Goal: Task Accomplishment & Management: Manage account settings

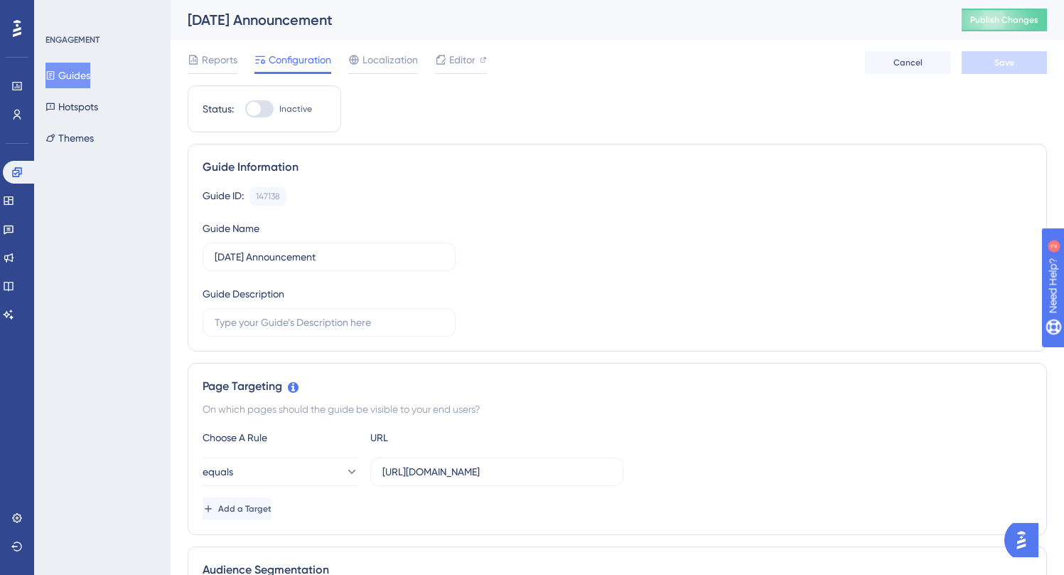
click at [85, 74] on button "Guides" at bounding box center [68, 76] width 45 height 26
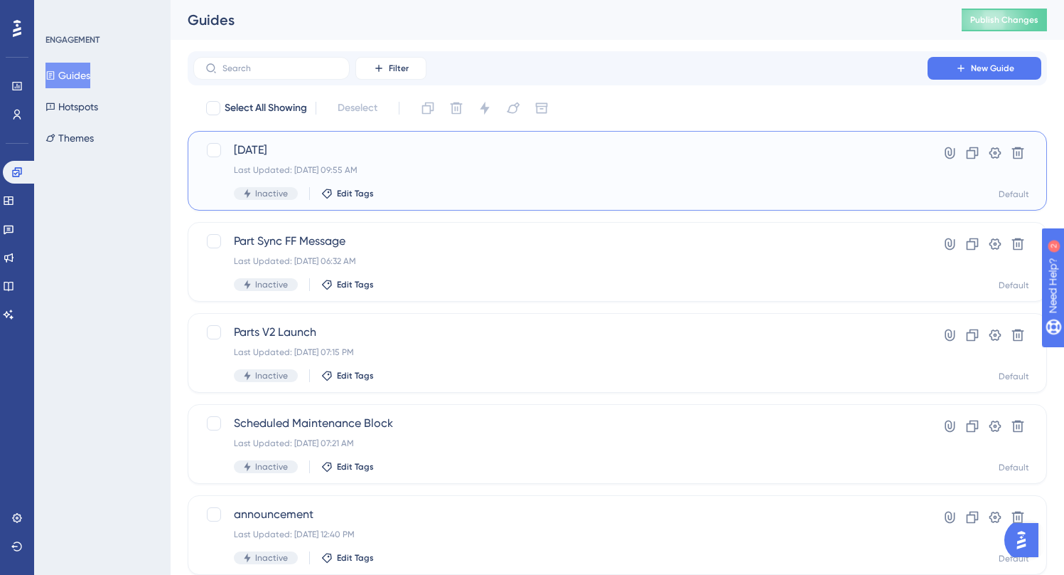
click at [410, 172] on div "Last Updated: Aug 25 2025, 09:55 AM" at bounding box center [560, 169] width 653 height 11
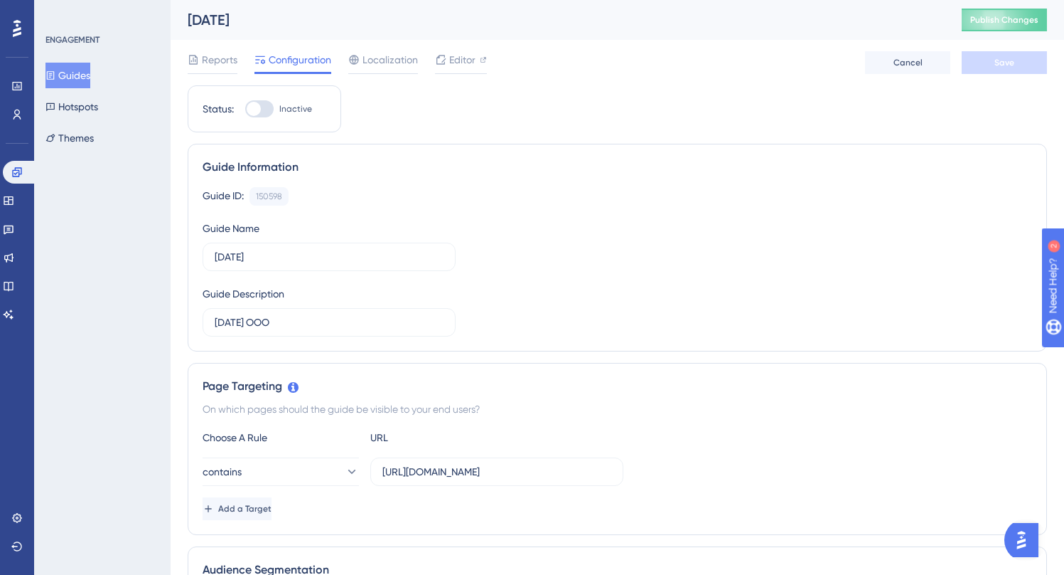
click at [253, 107] on div at bounding box center [254, 109] width 14 height 14
click at [245, 109] on input "Inactive" at bounding box center [245, 109] width 1 height 1
checkbox input "true"
click at [995, 62] on span "Save" at bounding box center [1005, 62] width 20 height 11
click at [1008, 26] on button "Publish Changes" at bounding box center [1004, 20] width 85 height 23
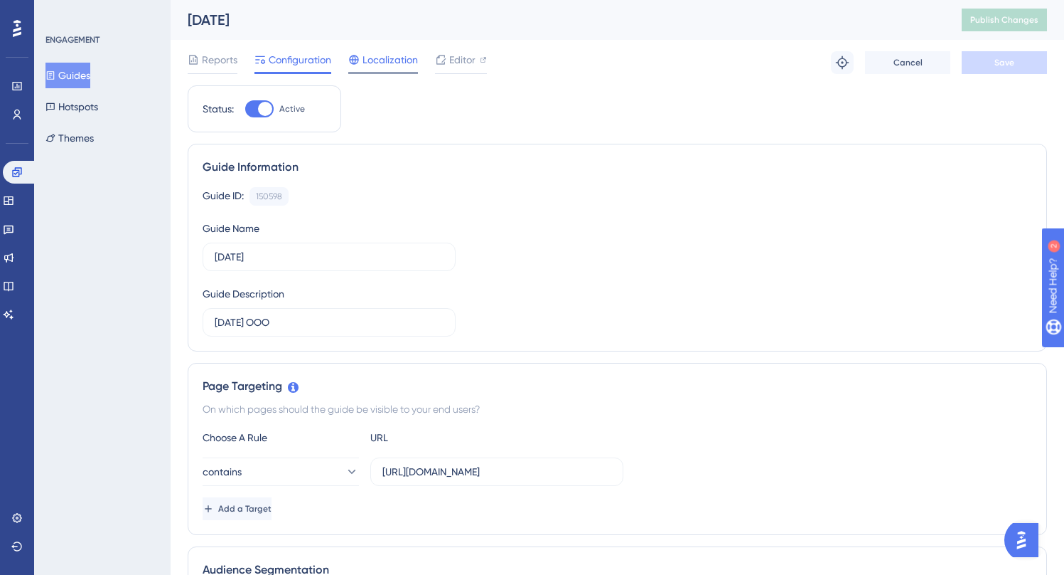
click at [373, 59] on span "Localization" at bounding box center [390, 59] width 55 height 17
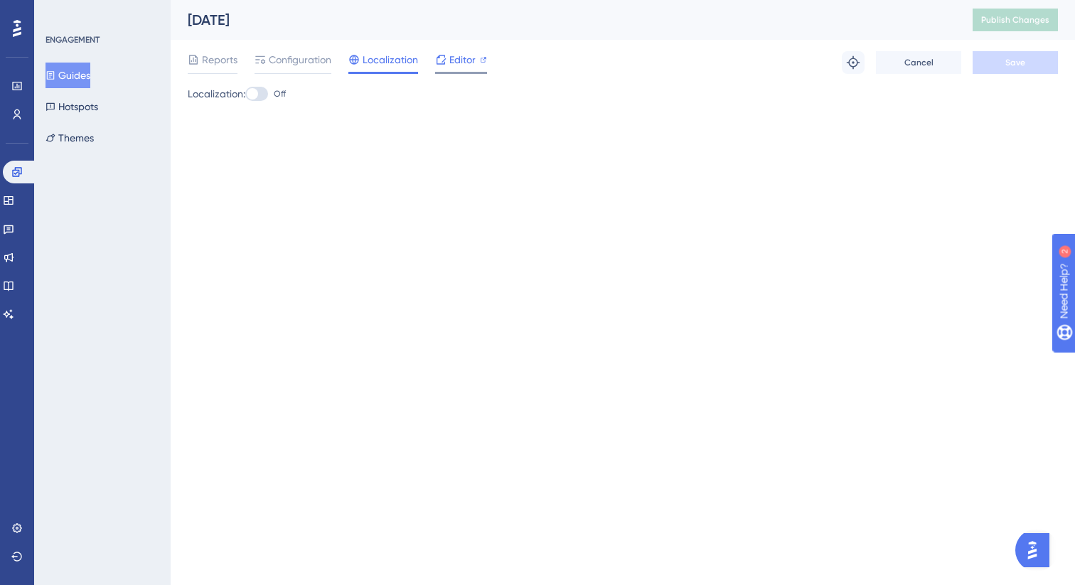
click at [460, 66] on span "Editor" at bounding box center [462, 59] width 26 height 17
click at [215, 55] on span "Reports" at bounding box center [220, 59] width 36 height 17
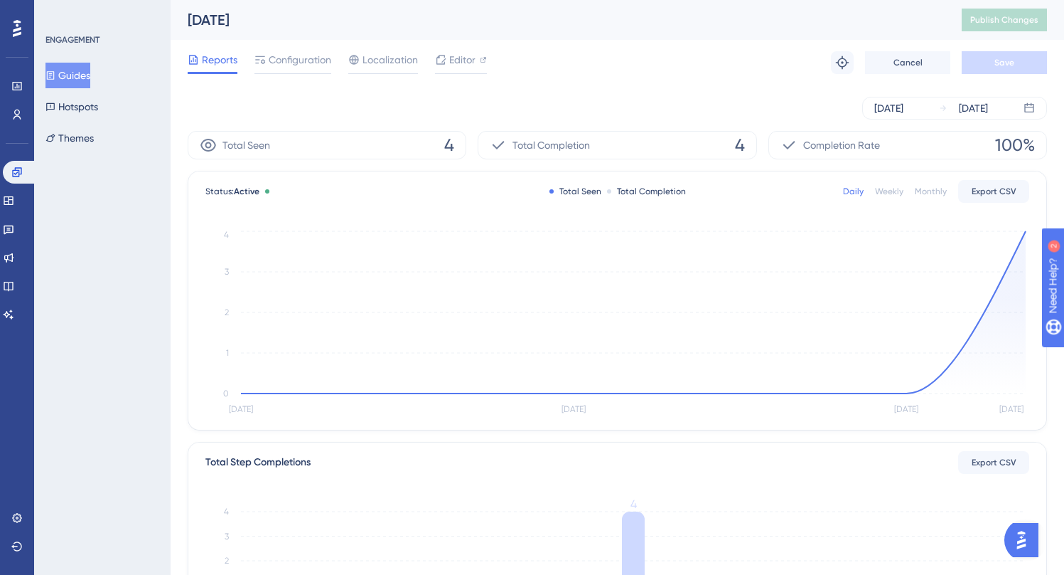
click at [684, 134] on div "Total Completion 4" at bounding box center [617, 145] width 279 height 28
click at [79, 77] on button "Guides" at bounding box center [68, 76] width 45 height 26
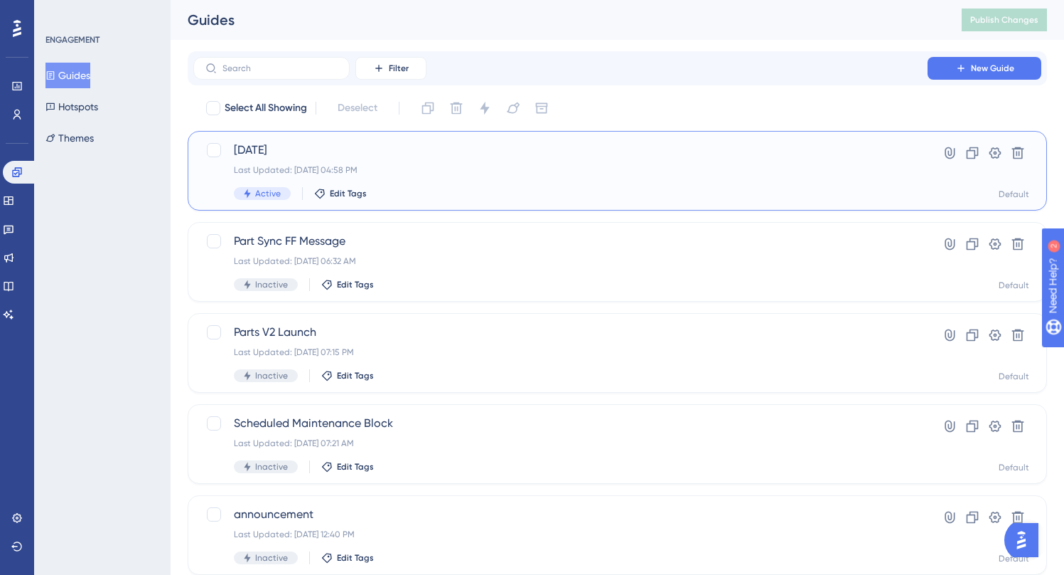
click at [443, 170] on div "Last Updated: Aug 28 2025, 04:58 PM" at bounding box center [560, 169] width 653 height 11
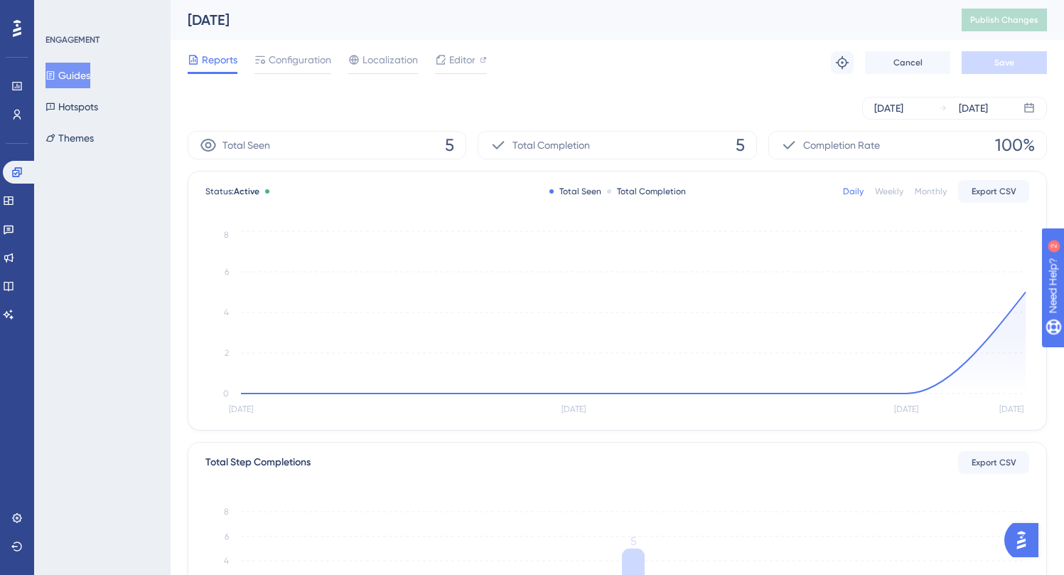
click at [349, 146] on div "Total Seen 5" at bounding box center [327, 145] width 279 height 28
click at [855, 191] on div "Daily" at bounding box center [853, 191] width 21 height 11
click at [850, 188] on div "Daily" at bounding box center [853, 191] width 21 height 11
click at [887, 188] on div "Weekly" at bounding box center [889, 191] width 28 height 11
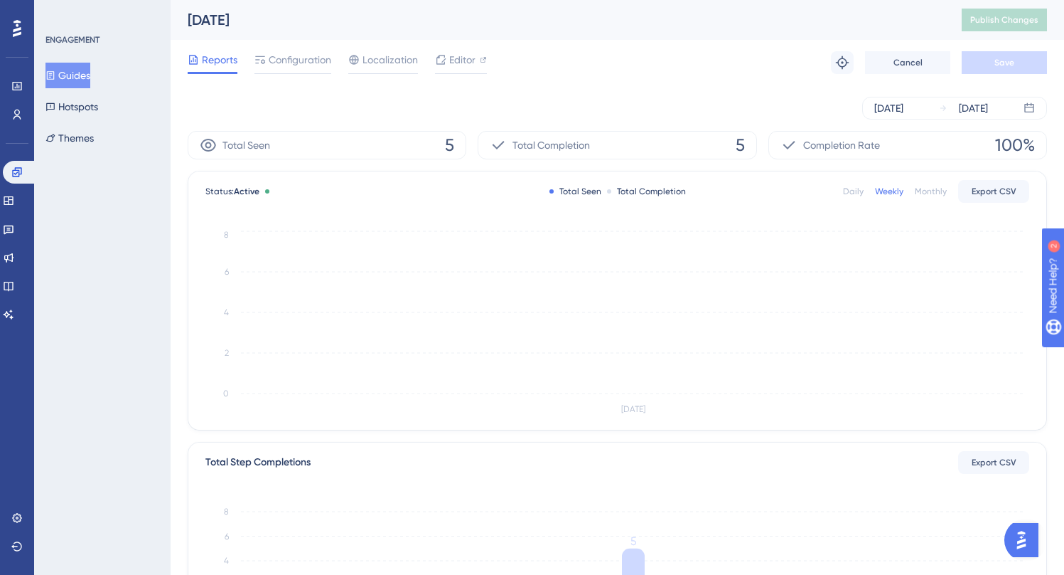
click at [857, 196] on div "Daily" at bounding box center [853, 191] width 21 height 11
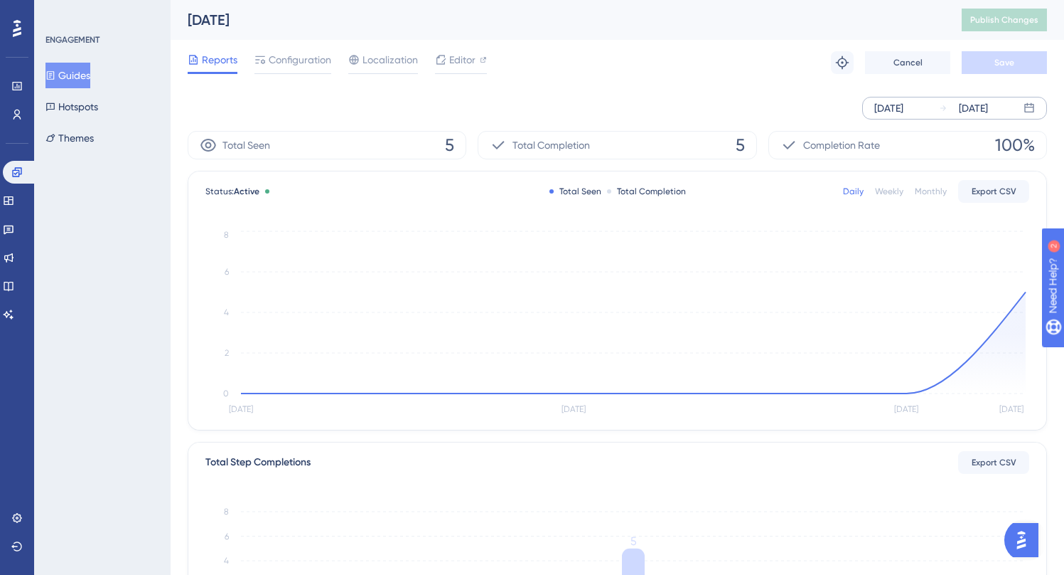
click at [904, 105] on div "Aug 25 2025" at bounding box center [889, 108] width 29 height 17
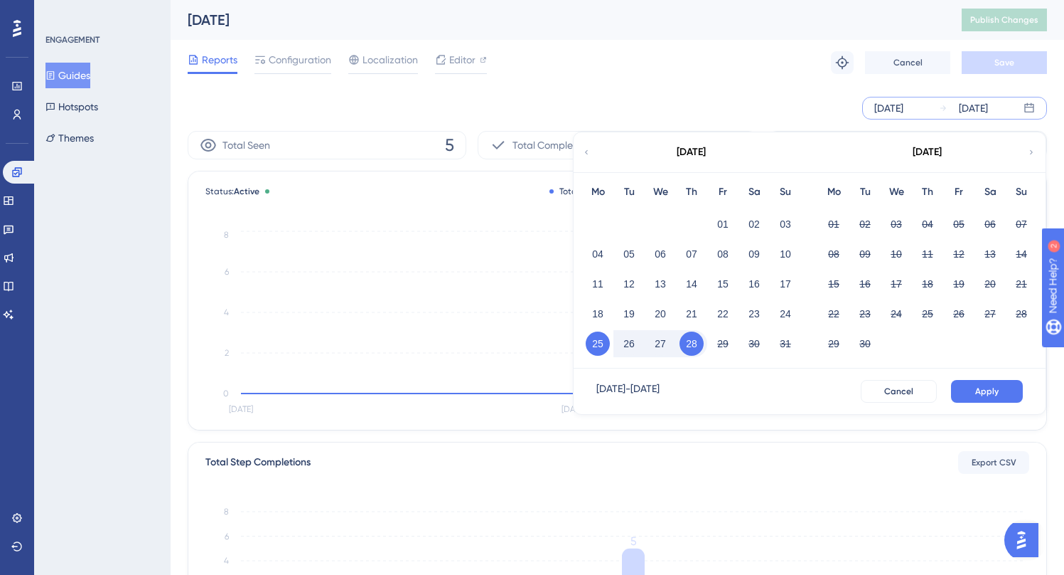
click at [669, 337] on button "27" at bounding box center [660, 343] width 24 height 24
click at [658, 341] on button "27" at bounding box center [660, 343] width 24 height 24
click at [977, 393] on span "Apply" at bounding box center [987, 390] width 23 height 11
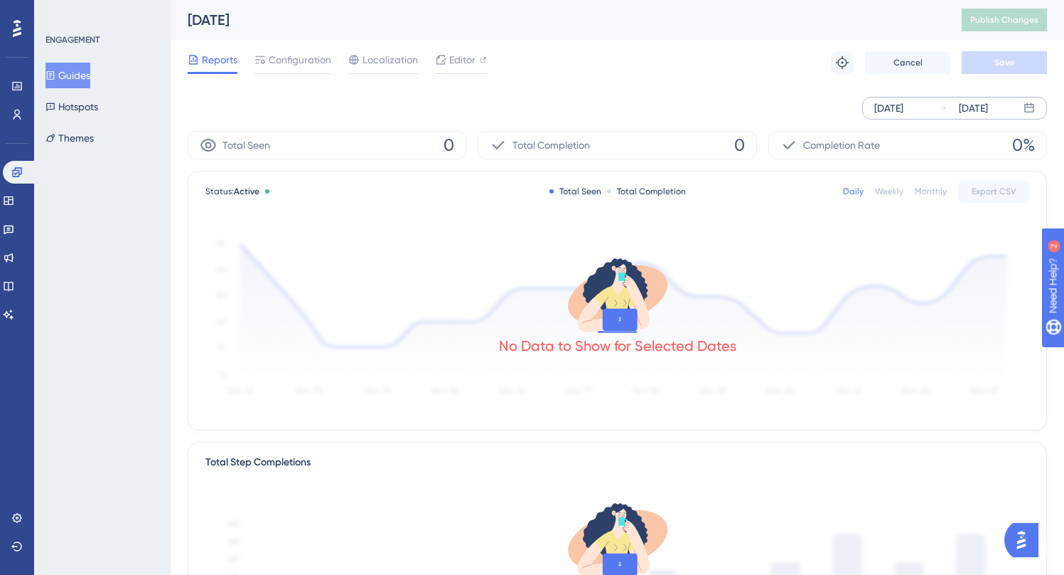
click at [933, 105] on div "Aug 27 2025 Aug 27 2025" at bounding box center [954, 108] width 185 height 23
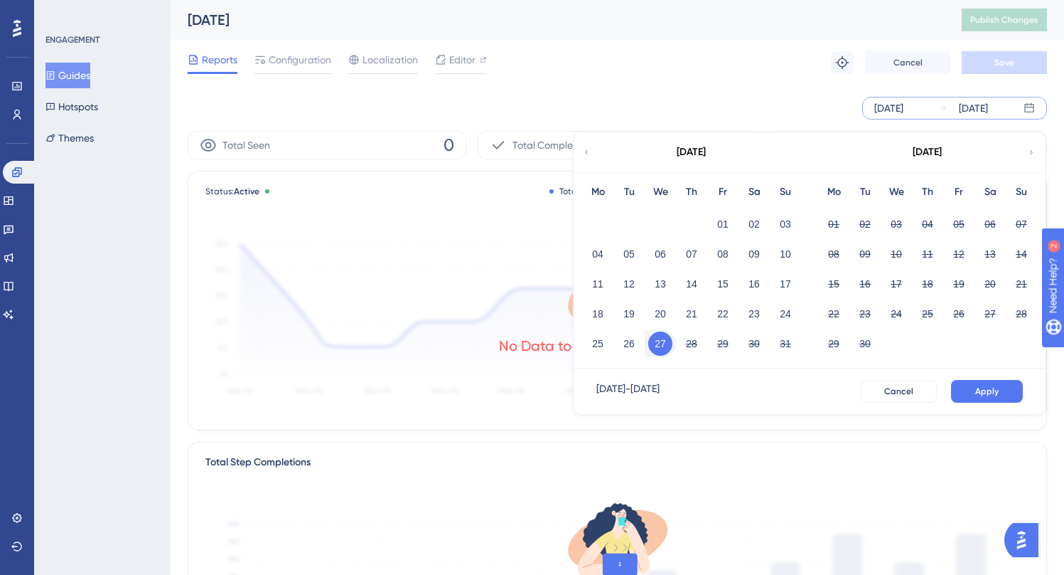
click at [661, 340] on button "27" at bounding box center [660, 343] width 24 height 24
click at [685, 339] on button "28" at bounding box center [692, 343] width 24 height 24
click at [659, 346] on button "27" at bounding box center [660, 343] width 24 height 24
drag, startPoint x: 663, startPoint y: 346, endPoint x: 696, endPoint y: 348, distance: 32.7
click at [696, 348] on div "25 26 27 28 29 30 31" at bounding box center [691, 342] width 219 height 30
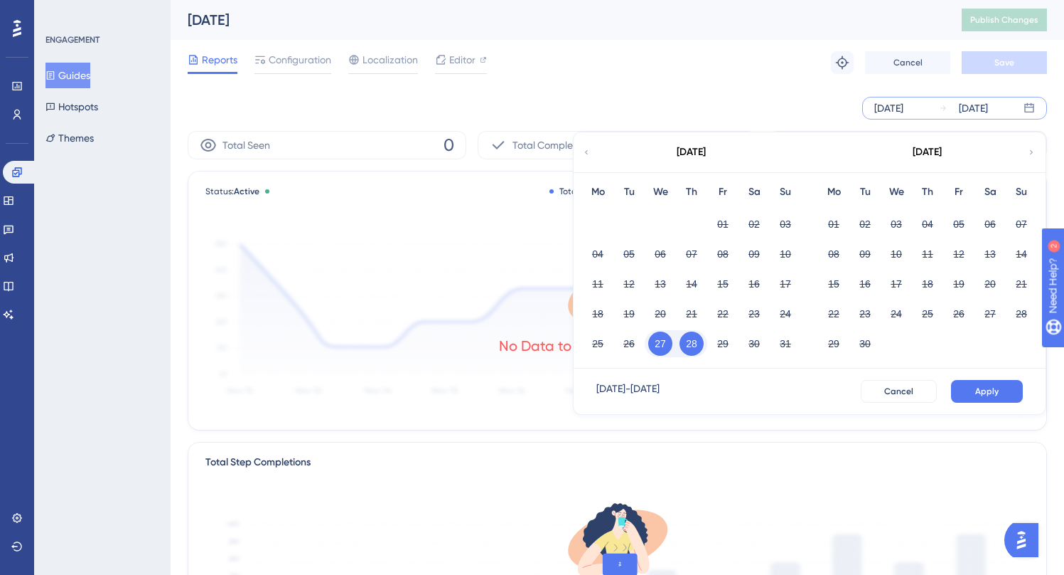
click at [696, 348] on button "28" at bounding box center [692, 343] width 24 height 24
click at [663, 343] on button "27" at bounding box center [660, 343] width 24 height 24
click at [688, 342] on button "28" at bounding box center [692, 343] width 24 height 24
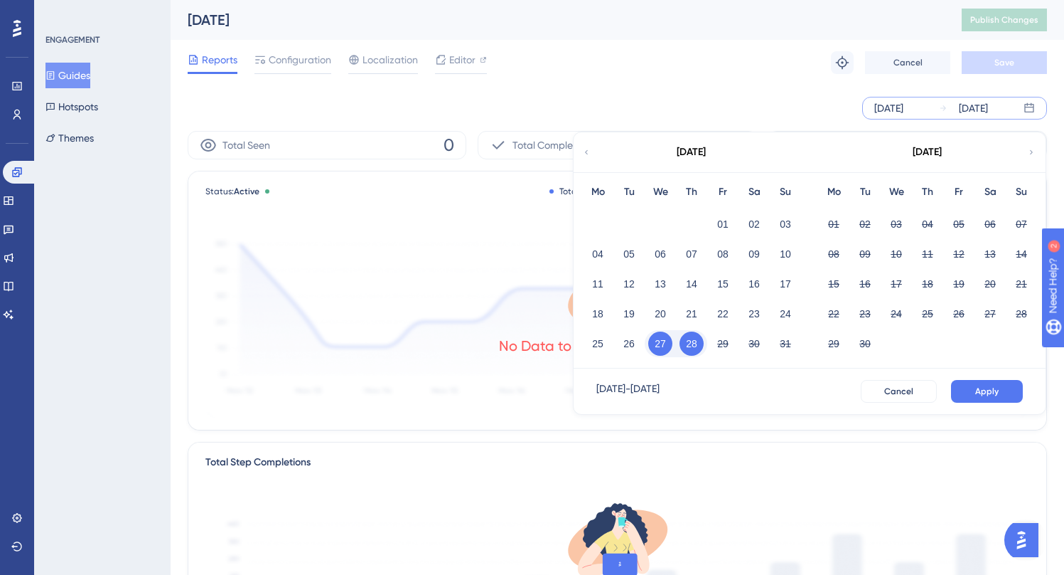
click at [688, 342] on button "28" at bounding box center [692, 343] width 24 height 24
click at [980, 390] on span "Apply" at bounding box center [987, 390] width 23 height 11
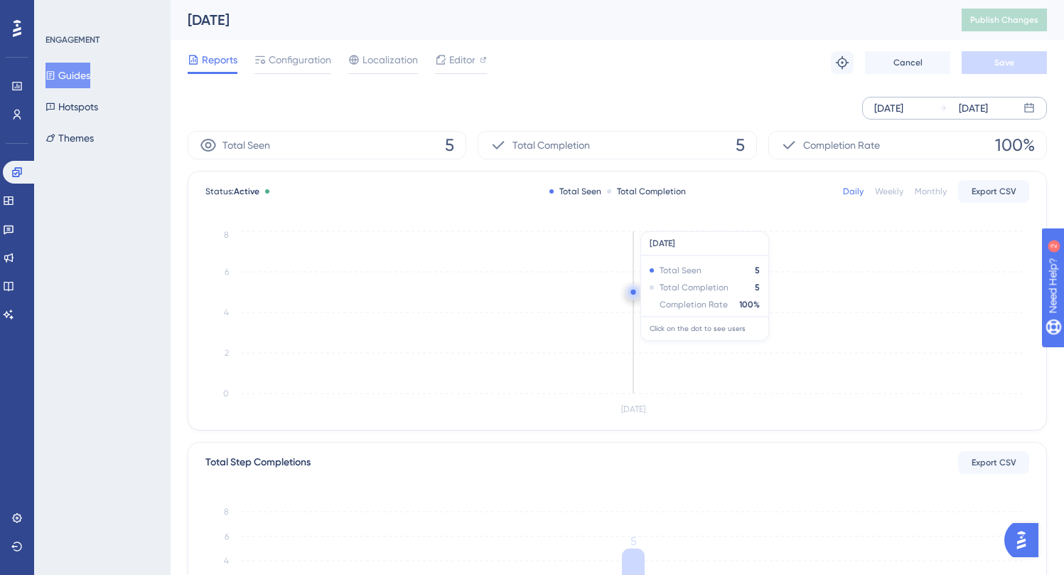
click at [632, 288] on circle at bounding box center [633, 292] width 11 height 11
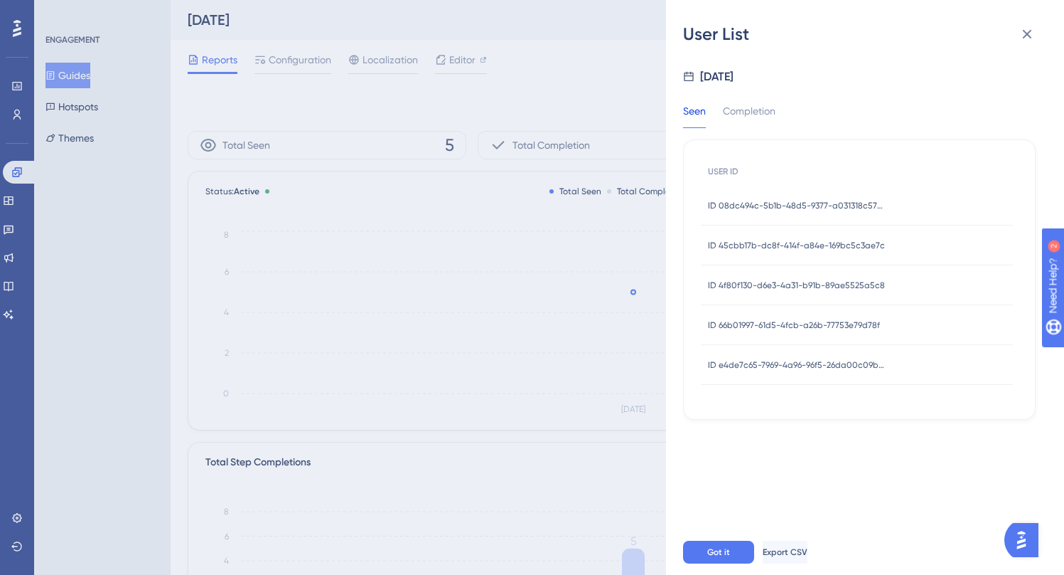
click at [764, 205] on span "ID 08dc494c-5b1b-48d5-9377-a031318c57a6" at bounding box center [797, 205] width 178 height 11
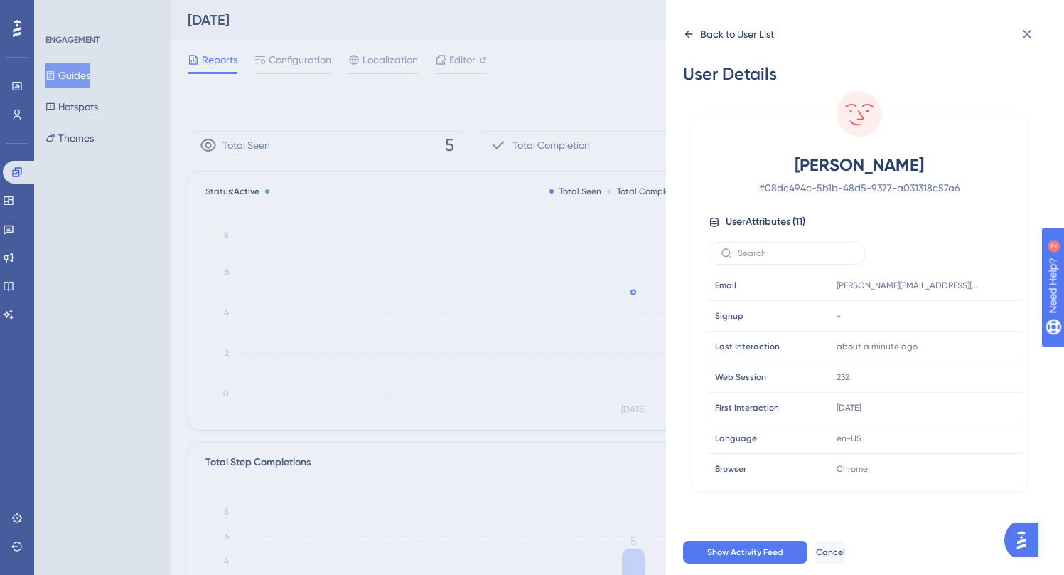
click at [699, 28] on div "Back to User List" at bounding box center [728, 34] width 91 height 23
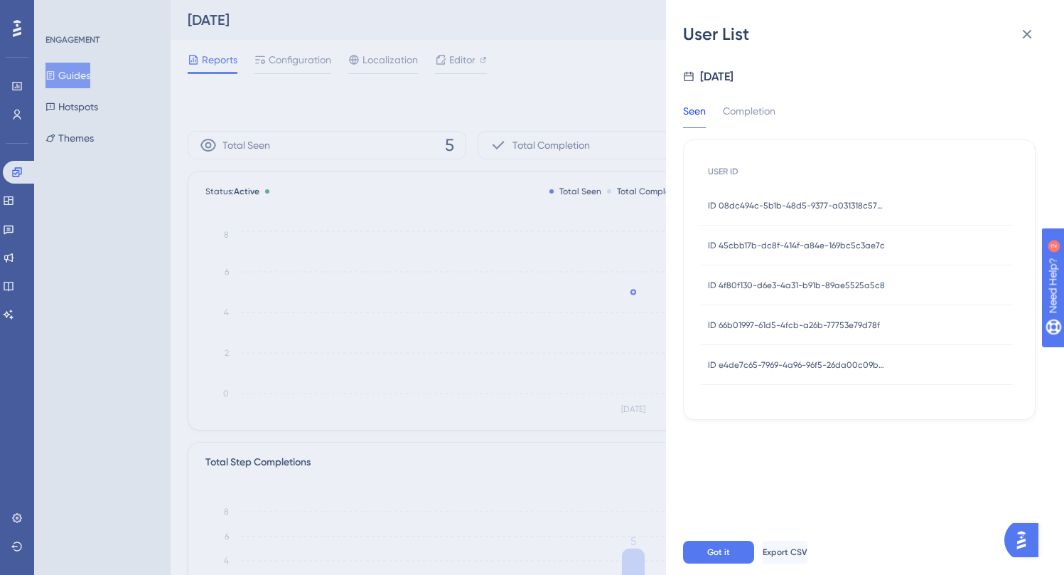
click at [769, 244] on span "ID 45cbb17b-dc8f-414f-a84e-169bc5c3ae7c" at bounding box center [796, 245] width 177 height 11
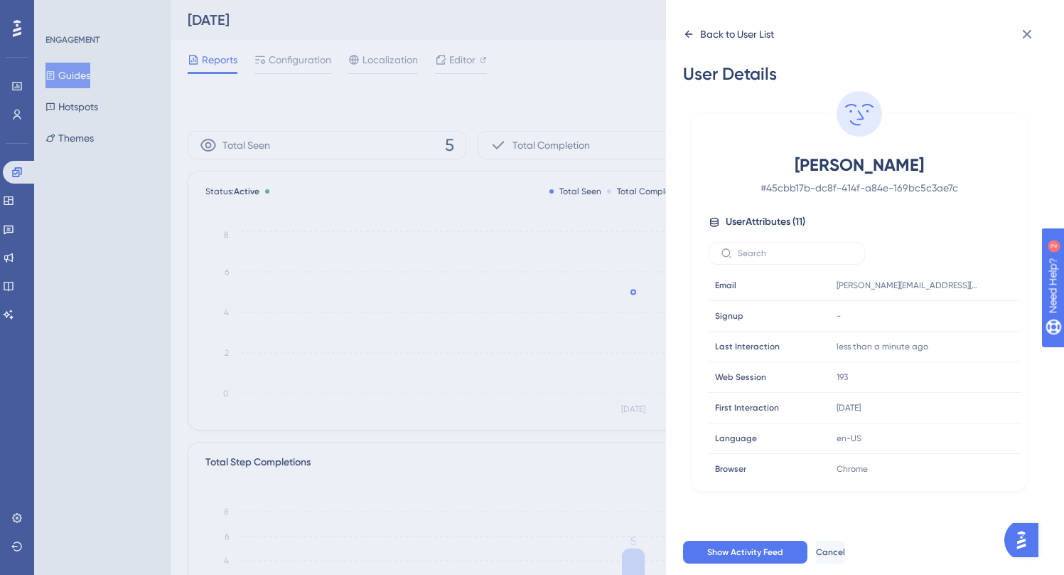
click at [688, 26] on div "Back to User List" at bounding box center [728, 34] width 91 height 23
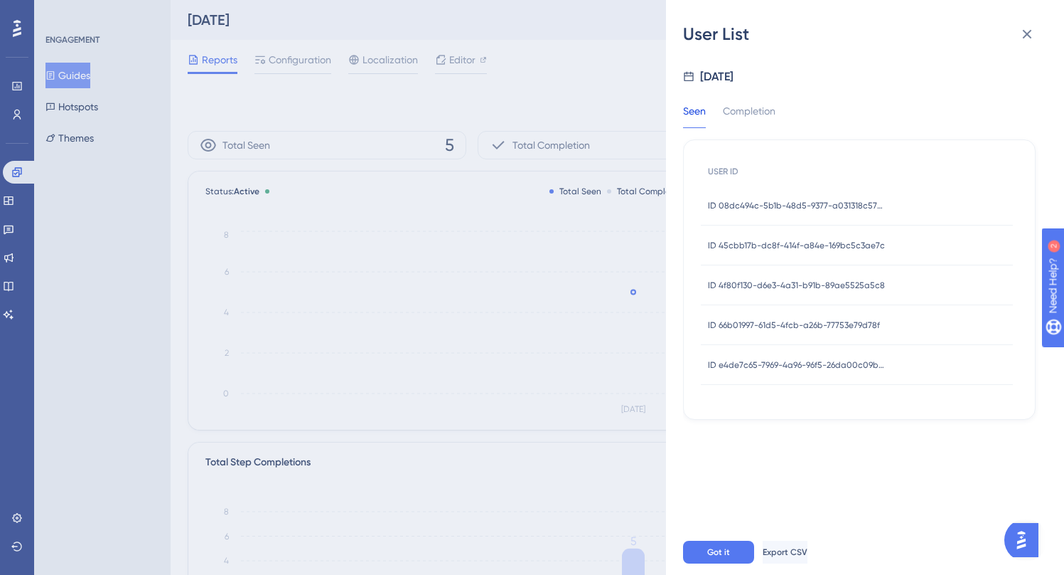
click at [770, 279] on span "ID 4f80f130-d6e3-4a31-b91b-89ae5525a5c8" at bounding box center [796, 284] width 177 height 11
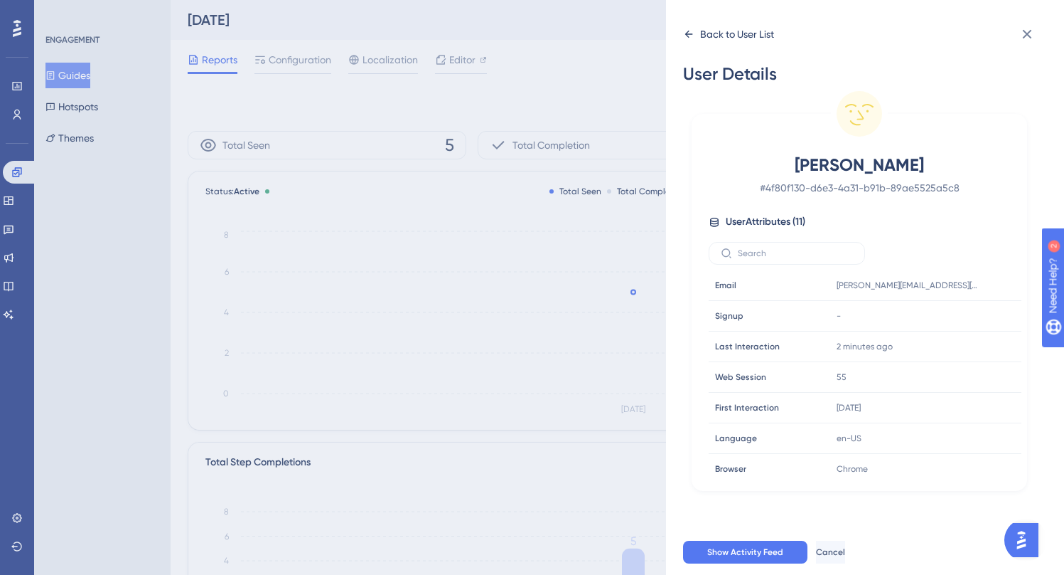
click at [688, 33] on icon at bounding box center [688, 33] width 11 height 11
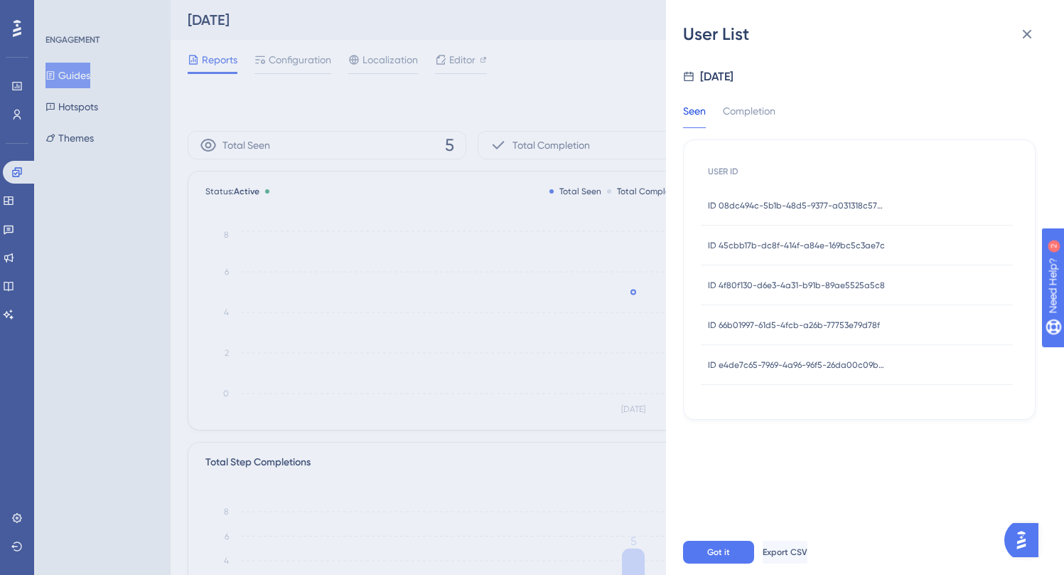
click at [788, 317] on div "ID 66b01997-61d5-4fcb-a26b-77753e79d78f ID 66b01997-61d5-4fcb-a26b-77753e79d78f" at bounding box center [794, 325] width 172 height 40
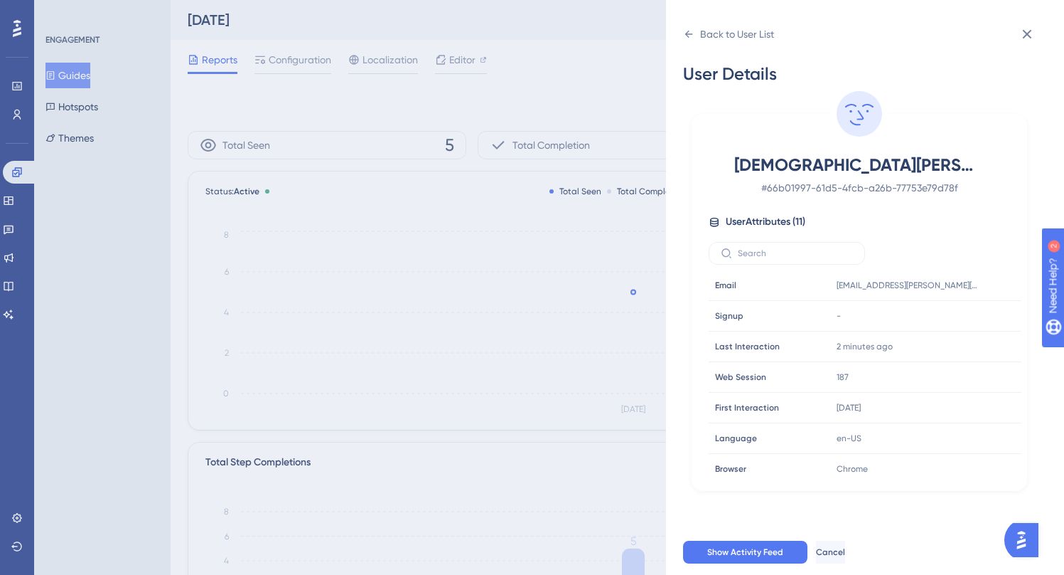
click at [681, 35] on div "Back to User List User Details Christian Avina # 66b01997-61d5-4fcb-a26b-77753e…" at bounding box center [865, 287] width 398 height 575
click at [685, 33] on icon at bounding box center [688, 33] width 11 height 11
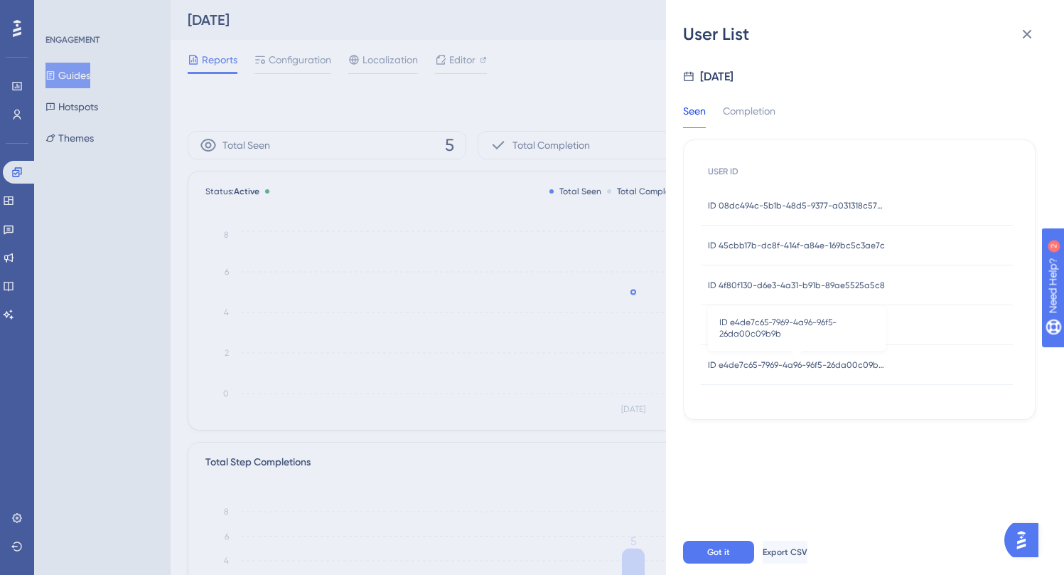
click at [815, 362] on span "ID e4de7c65-7969-4a96-96f5-26da00c09b9b" at bounding box center [797, 364] width 178 height 11
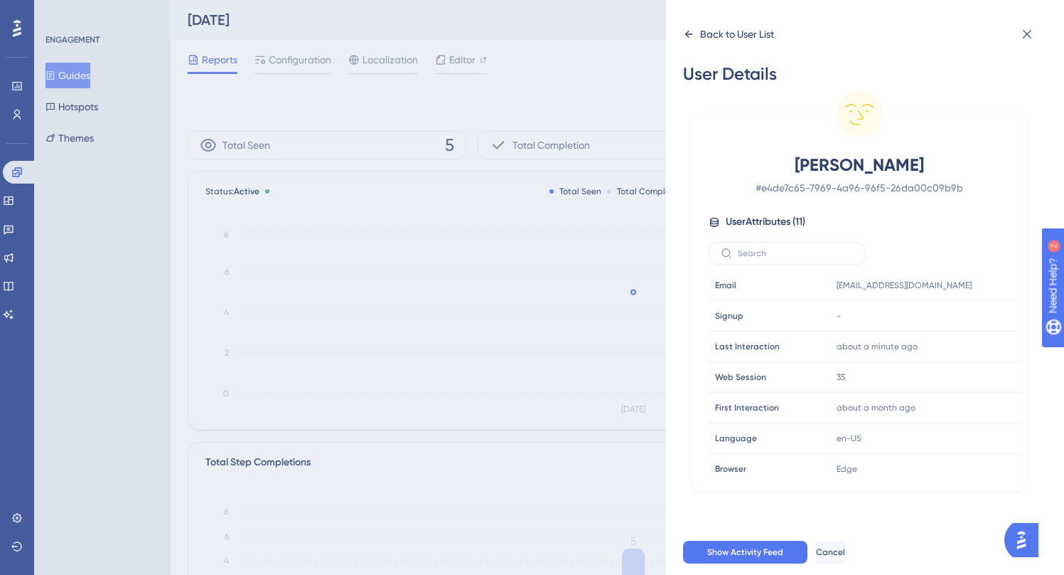
click at [693, 32] on icon at bounding box center [688, 33] width 11 height 11
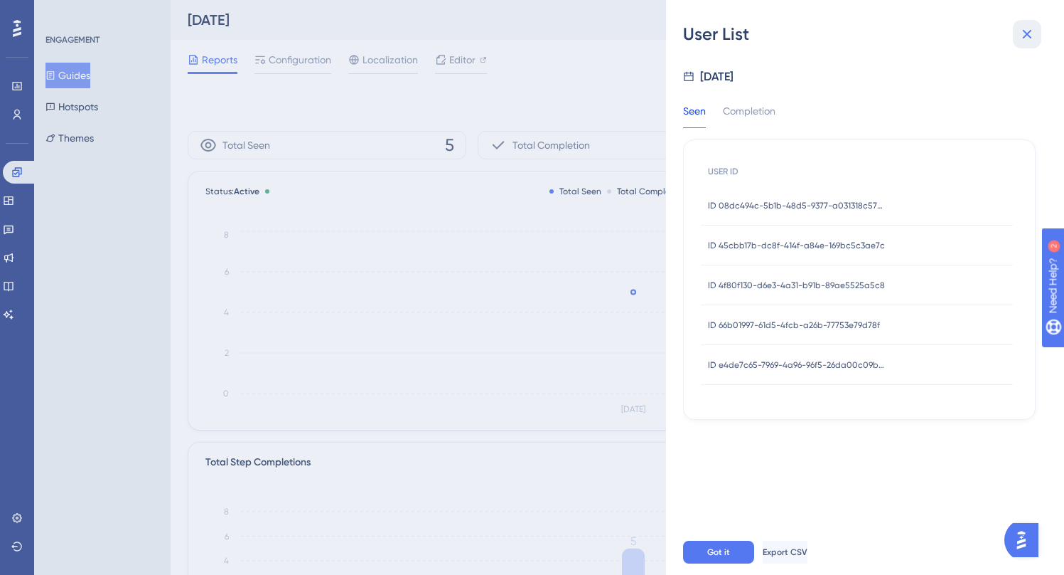
click at [1036, 42] on button at bounding box center [1027, 34] width 28 height 28
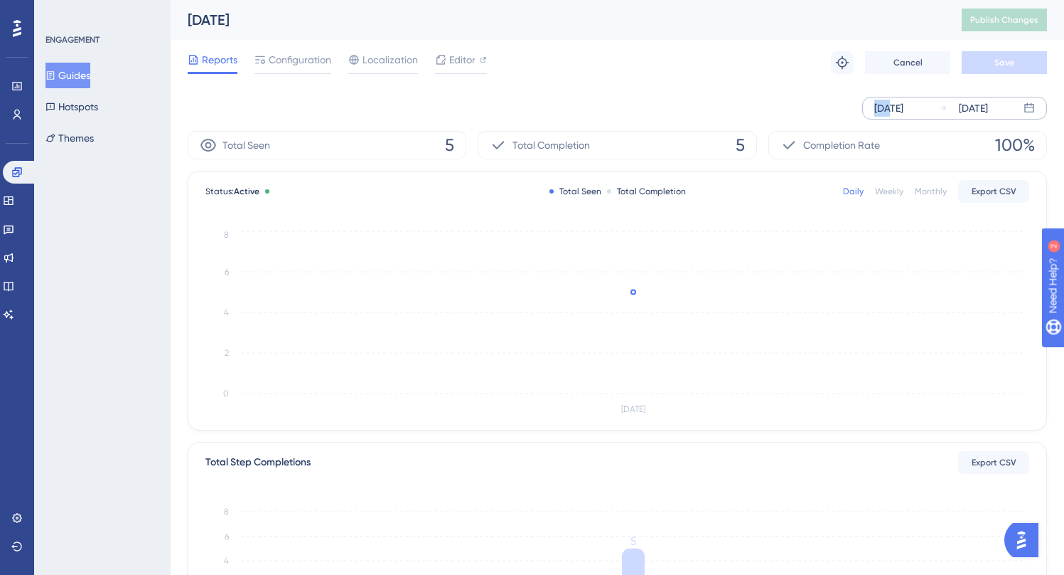
click at [1036, 43] on div "Reports Configuration Localization Editor Troubleshoot Cancel Save" at bounding box center [618, 63] width 860 height 46
click at [641, 55] on div "Reports Configuration Localization Editor Troubleshoot Cancel Save" at bounding box center [618, 63] width 860 height 46
click at [67, 74] on button "Guides" at bounding box center [68, 76] width 45 height 26
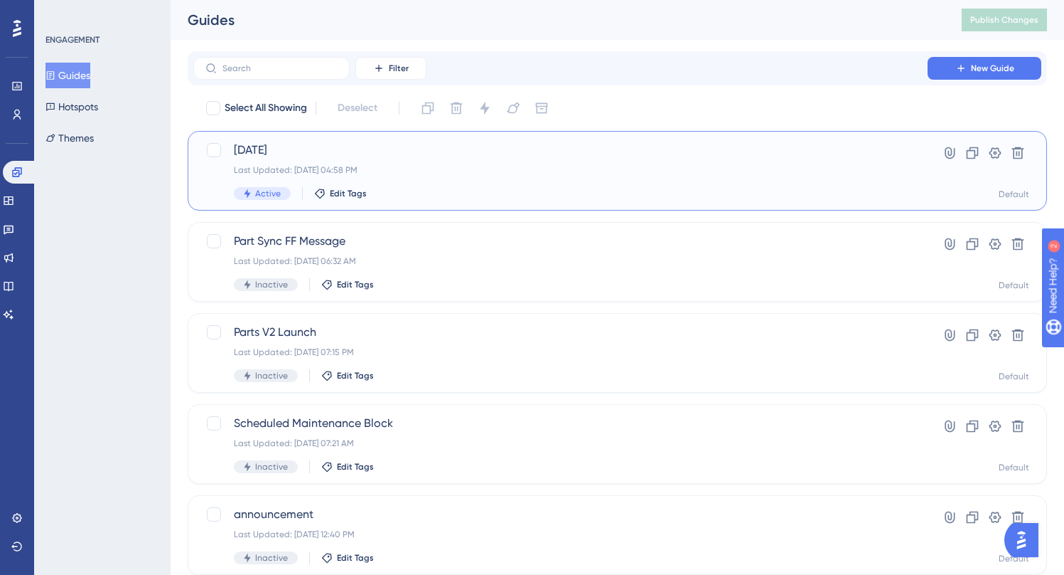
click at [442, 168] on div "Last Updated: Aug 28 2025, 04:58 PM" at bounding box center [560, 169] width 653 height 11
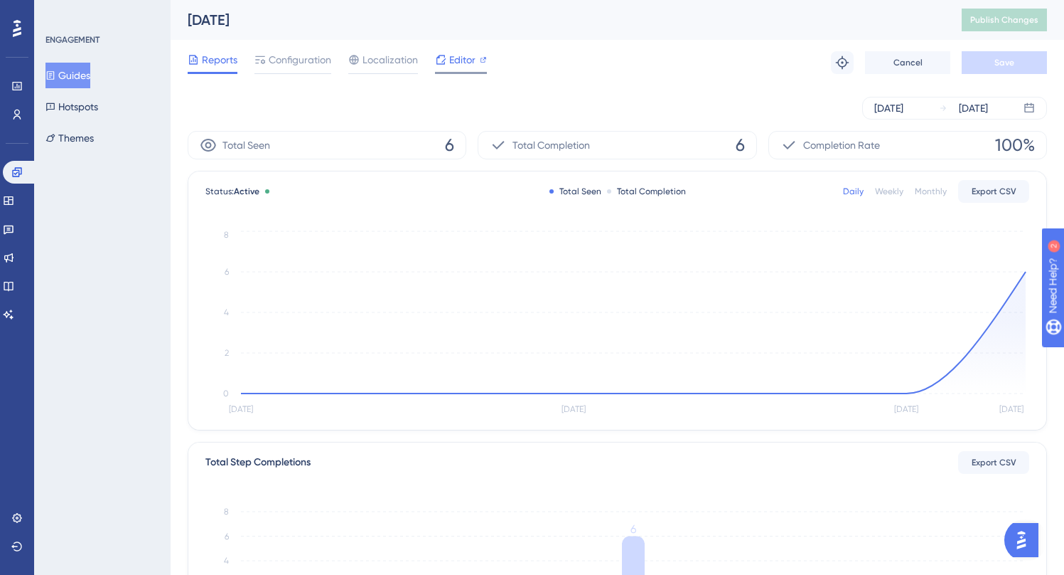
click at [458, 63] on span "Editor" at bounding box center [462, 59] width 26 height 17
click at [461, 56] on span "Editor" at bounding box center [462, 59] width 26 height 17
click at [222, 65] on span "Reports" at bounding box center [220, 59] width 36 height 17
click at [292, 56] on span "Configuration" at bounding box center [300, 59] width 63 height 17
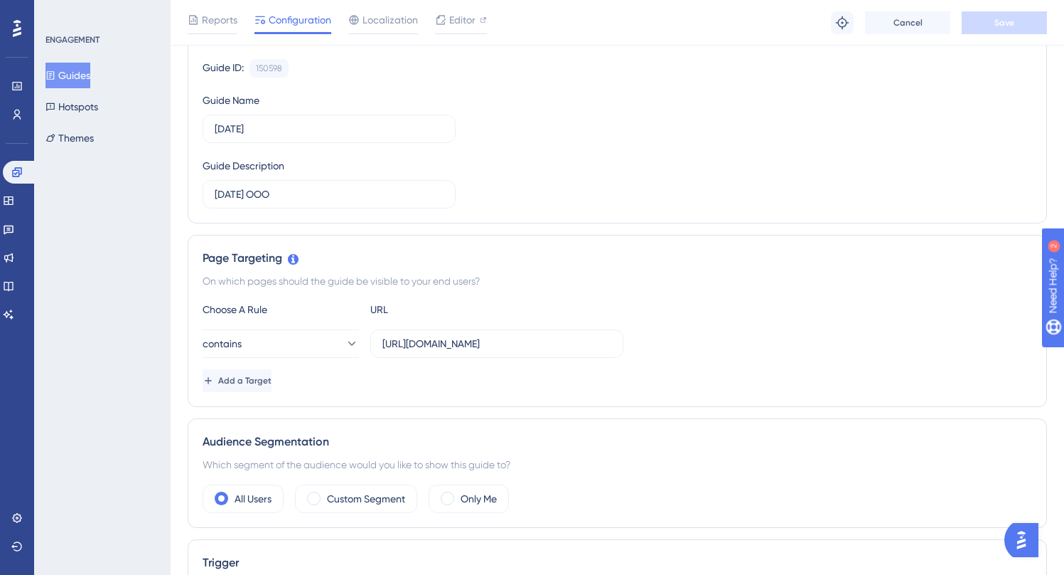
scroll to position [134, 0]
click at [331, 331] on button "contains" at bounding box center [281, 342] width 156 height 28
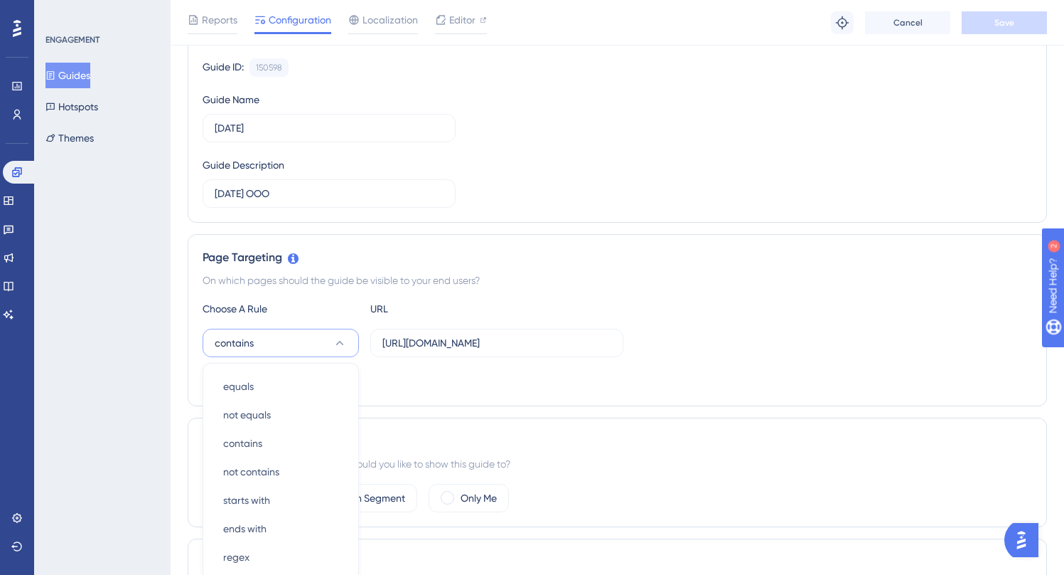
scroll to position [319, 0]
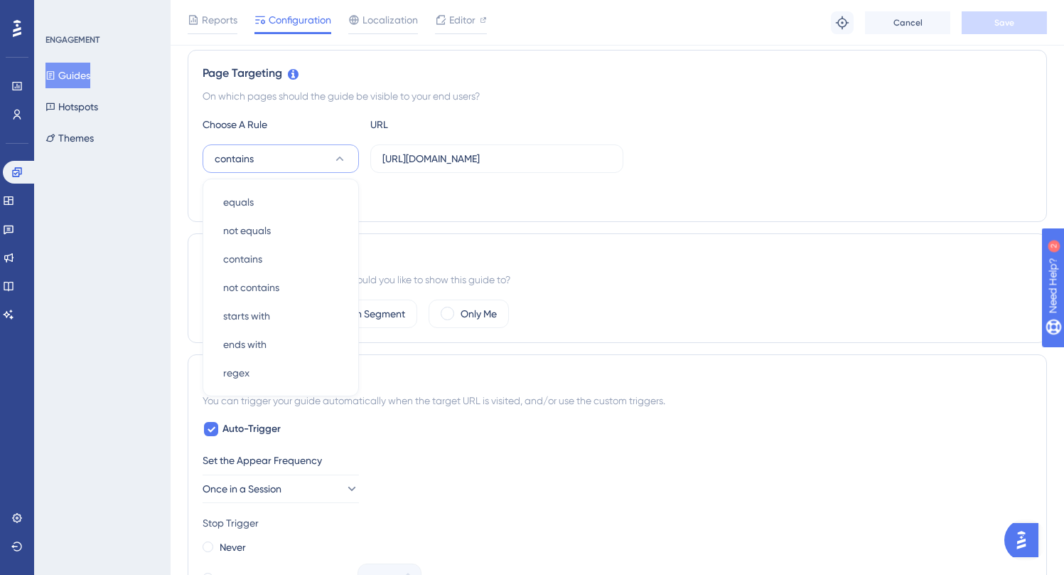
click at [658, 186] on div "Add a Target" at bounding box center [618, 195] width 830 height 23
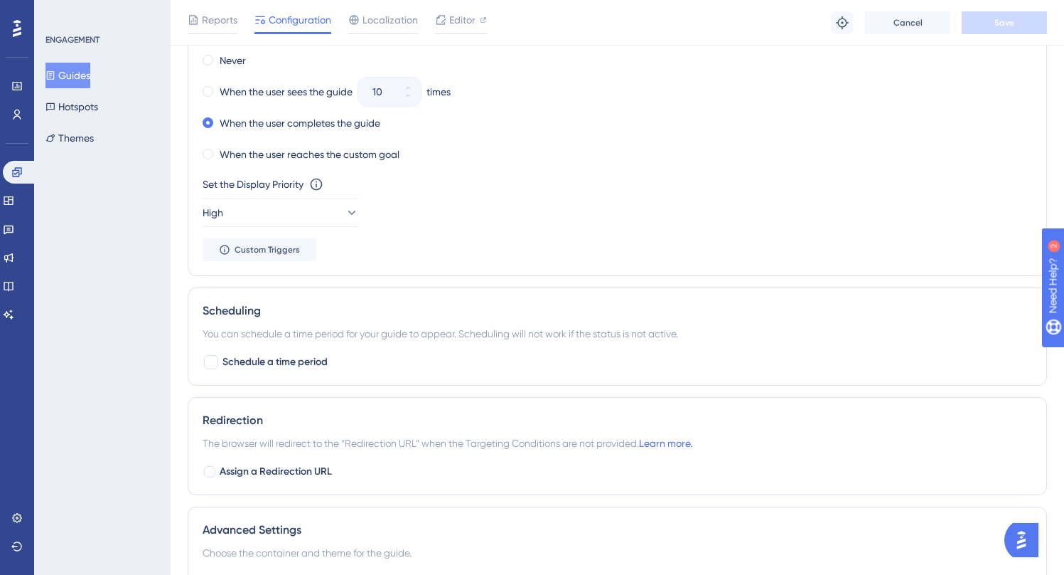
scroll to position [811, 0]
